Goal: Transaction & Acquisition: Purchase product/service

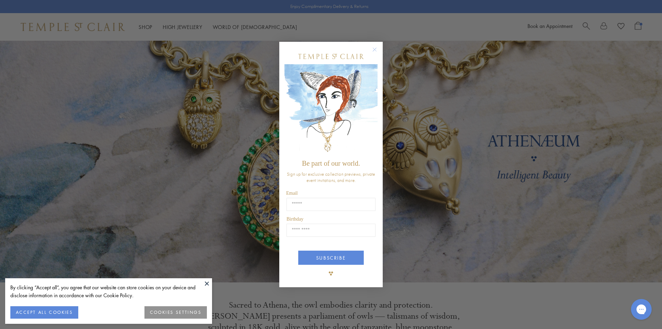
click at [369, 50] on div "POPUP Form" at bounding box center [330, 57] width 93 height 16
click at [374, 49] on circle "Close dialog" at bounding box center [375, 49] width 8 height 8
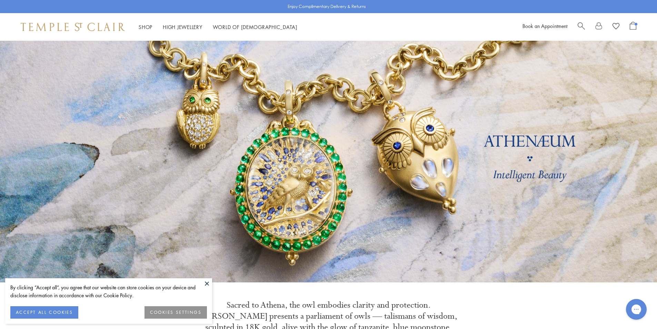
click at [204, 285] on button at bounding box center [207, 283] width 10 height 10
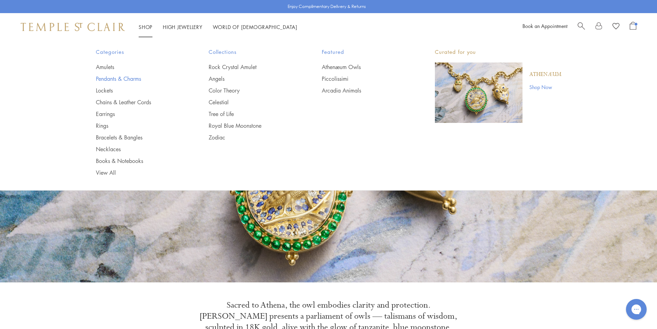
click at [107, 82] on link "Pendants & Charms" at bounding box center [139, 79] width 86 height 8
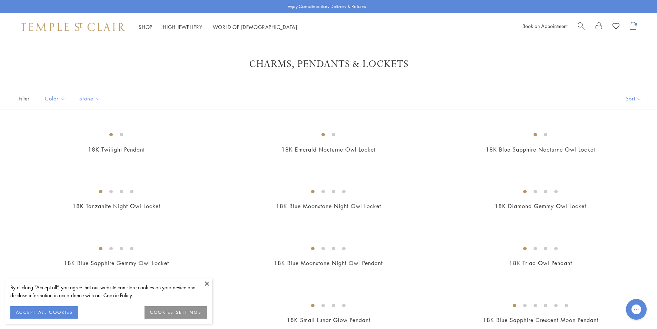
click at [209, 286] on button at bounding box center [207, 283] width 10 height 10
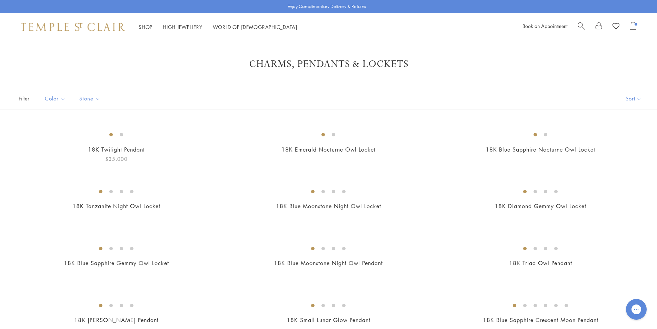
scroll to position [103, 0]
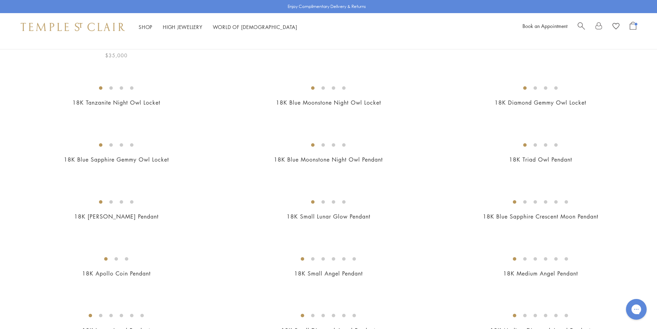
click at [0, 0] on img at bounding box center [0, 0] width 0 height 0
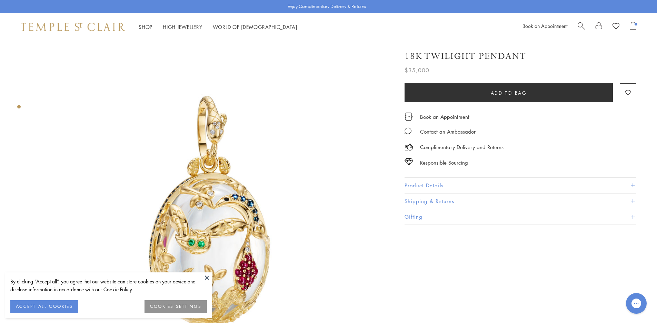
click at [443, 182] on button "Product Details" at bounding box center [520, 186] width 232 height 16
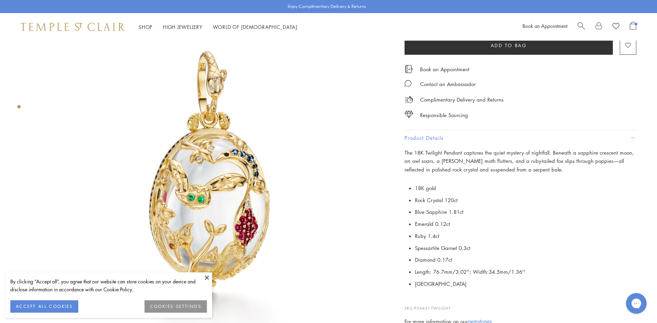
scroll to position [172, 0]
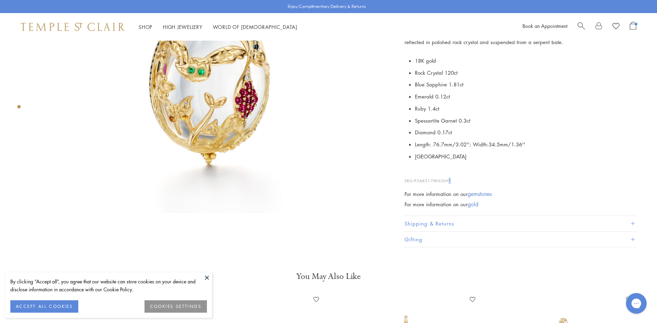
drag, startPoint x: 454, startPoint y: 178, endPoint x: 450, endPoint y: 178, distance: 4.1
click at [450, 178] on p "SKU: P54631-TWILIGHT" at bounding box center [520, 177] width 232 height 13
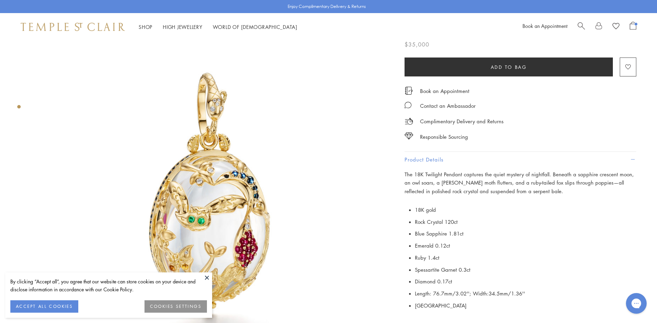
scroll to position [0, 0]
